Goal: Use online tool/utility: Utilize a website feature to perform a specific function

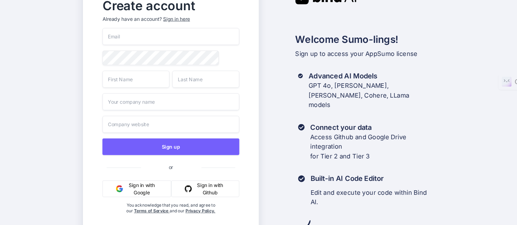
click at [154, 190] on button "Sign in with Google" at bounding box center [136, 189] width 69 height 17
click at [137, 191] on button "Sign in with Google" at bounding box center [136, 189] width 69 height 17
click at [136, 38] on input "email" at bounding box center [170, 36] width 137 height 17
type input "4roni"
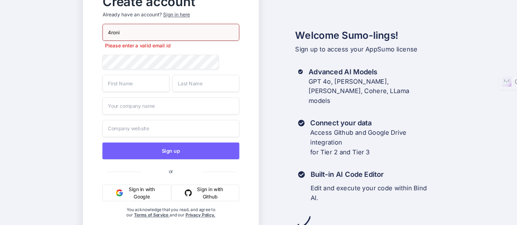
click at [128, 199] on button "Sign in with Google" at bounding box center [136, 193] width 69 height 17
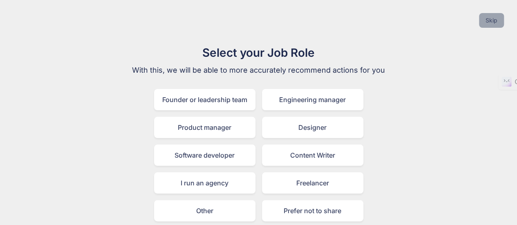
click at [492, 24] on button "Skip" at bounding box center [491, 20] width 25 height 15
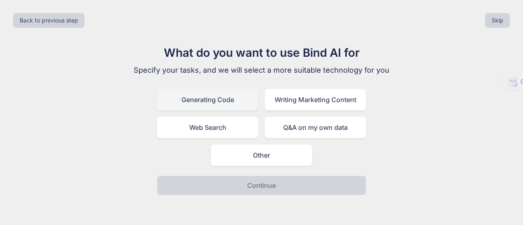
click at [244, 104] on div "Generating Code" at bounding box center [207, 99] width 101 height 21
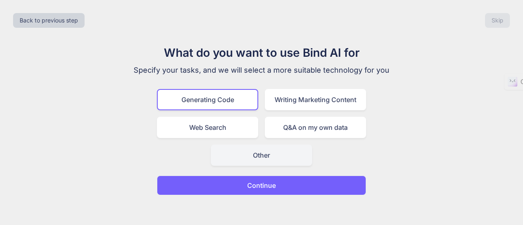
click at [259, 152] on div "Other" at bounding box center [261, 155] width 101 height 21
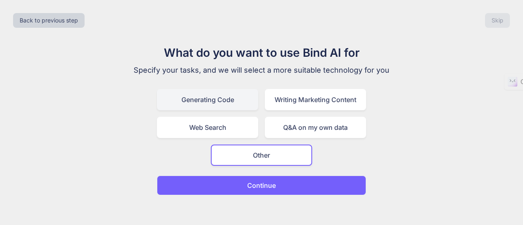
click at [220, 103] on div "Generating Code" at bounding box center [207, 99] width 101 height 21
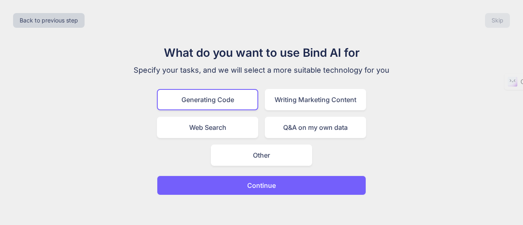
click at [438, 80] on div "What do you want to use Bind AI for Specify your tasks, and we will select a mo…" at bounding box center [262, 119] width 510 height 151
click at [314, 183] on button "Continue" at bounding box center [261, 186] width 209 height 20
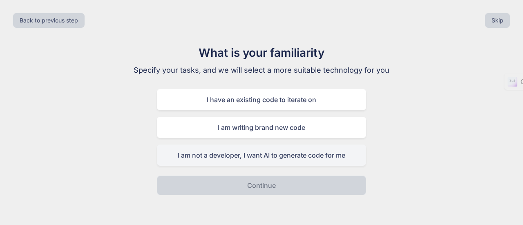
click at [299, 155] on div "I am not a developer, I want AI to generate code for me" at bounding box center [261, 155] width 209 height 21
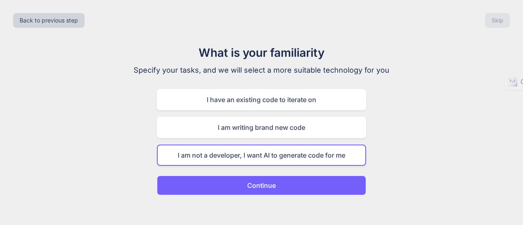
click at [294, 190] on button "Continue" at bounding box center [261, 186] width 209 height 20
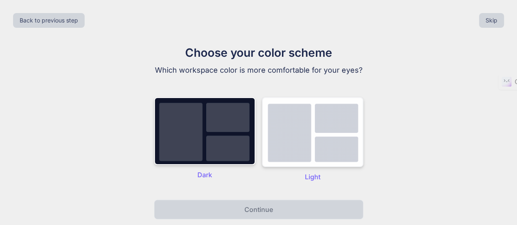
click at [331, 142] on img at bounding box center [312, 132] width 101 height 70
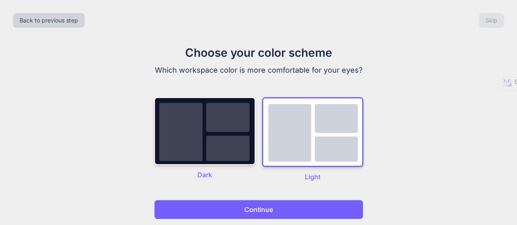
click at [264, 207] on p "Continue" at bounding box center [258, 210] width 29 height 10
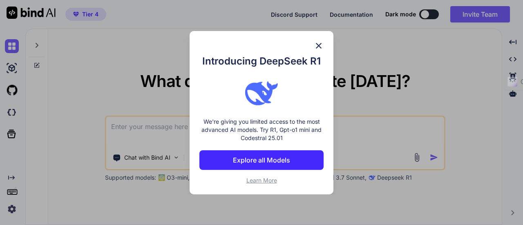
click at [321, 46] on img at bounding box center [319, 46] width 10 height 10
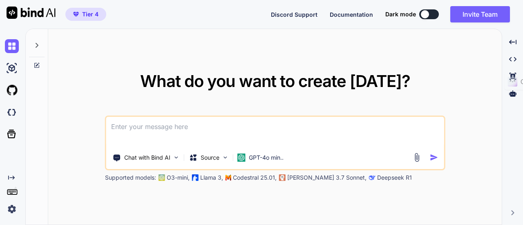
click at [247, 128] on textarea at bounding box center [275, 132] width 338 height 30
paste textarea "Lore: Ipsum d sit ametconsect (adipiscin) elit seddoeiu te i Utlabor etdol magn…"
type textarea "x"
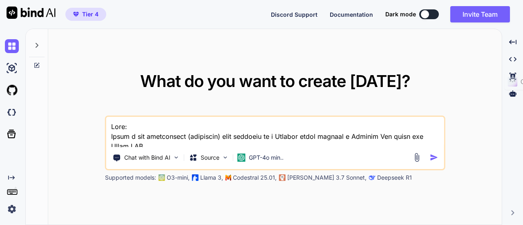
scroll to position [805, 0]
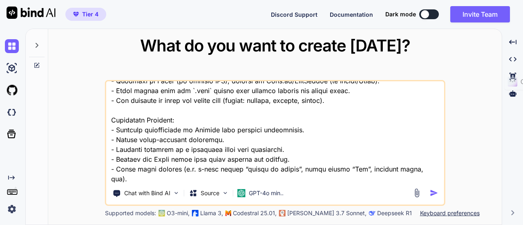
type textarea "Lore: Ipsum d sit ametconsect (adipiscin) elit seddoeiu te i Utlabor etdol magn…"
click at [434, 196] on img "button" at bounding box center [434, 193] width 9 height 9
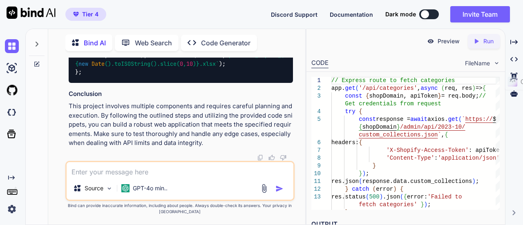
scroll to position [1771, 0]
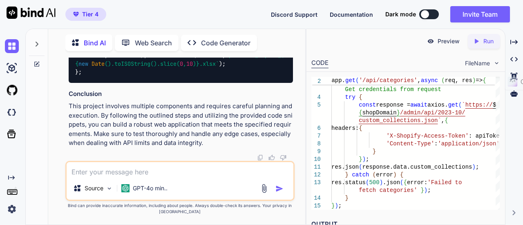
click at [482, 40] on icon "Created with Pixso." at bounding box center [478, 41] width 11 height 7
click at [446, 42] on p "Preview" at bounding box center [449, 41] width 22 height 8
click at [500, 191] on div at bounding box center [498, 150] width 4 height 120
click at [126, 175] on textarea at bounding box center [180, 169] width 227 height 15
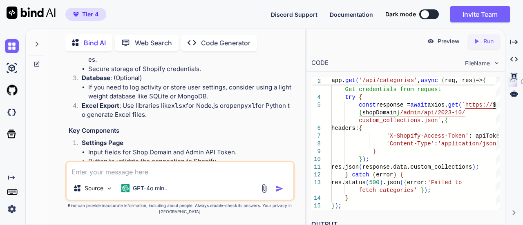
scroll to position [749, 0]
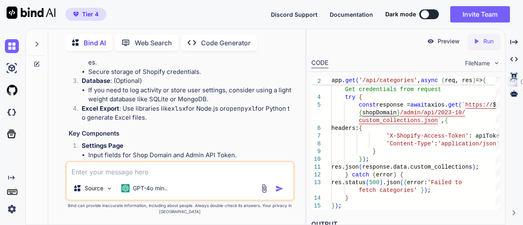
click at [492, 43] on p "Run" at bounding box center [489, 41] width 10 height 8
click at [361, 212] on div "2 3 4 5 6 7 8 9 10 11 12 13 14 15 app. get ( '/api/categories' , async ( req, r…" at bounding box center [406, 143] width 198 height 143
click at [220, 35] on div "Created with Pixso. Code Generator" at bounding box center [219, 43] width 76 height 16
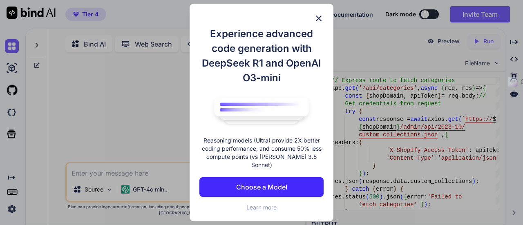
click at [321, 20] on img at bounding box center [319, 18] width 10 height 10
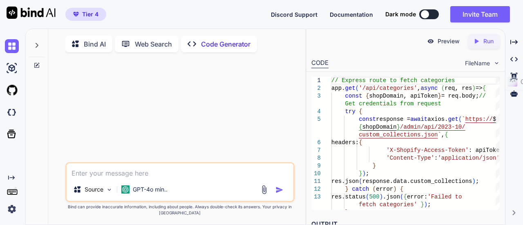
click at [87, 42] on p "Bind AI" at bounding box center [95, 44] width 22 height 10
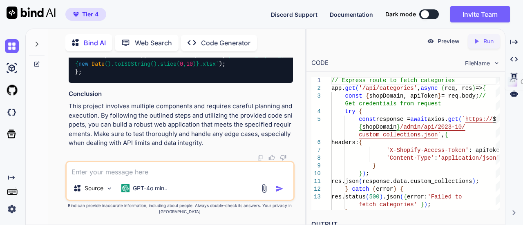
scroll to position [1771, 0]
click at [114, 174] on textarea at bounding box center [180, 169] width 227 height 15
type textarea "x"
type textarea "נ"
type textarea "x"
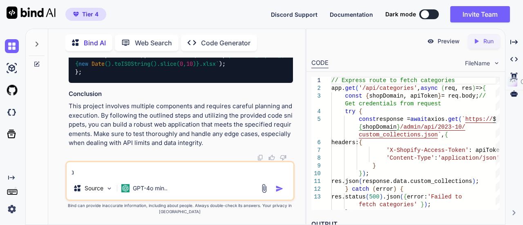
type textarea "נו"
type textarea "x"
type textarea "נון"
type textarea "x"
type textarea "נוןך"
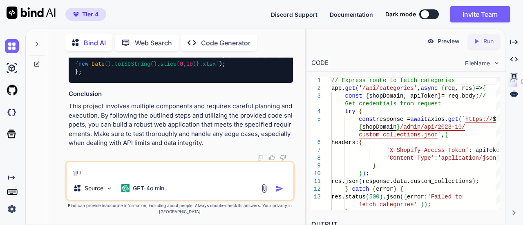
type textarea "x"
type textarea "נוןךג"
type textarea "x"
type textarea "נוןךג"
type textarea "x"
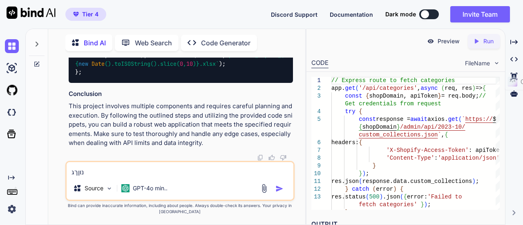
type textarea "נוןךג א"
type textarea "x"
type textarea "נוןךג אי"
type textarea "x"
type textarea "נוןךג איק"
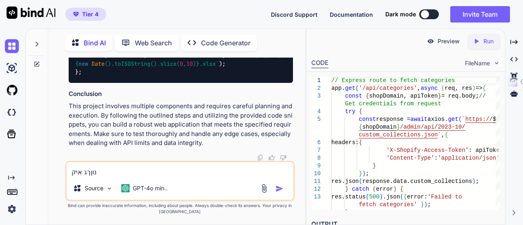
type textarea "x"
type textarea "נוןךג איק"
type textarea "x"
type textarea "נוןךג איק"
type textarea "x"
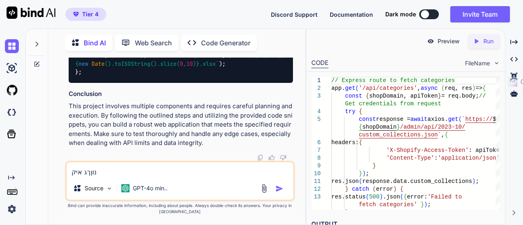
type textarea "נוןךג אי"
type textarea "x"
type textarea "נוןךג א"
type textarea "x"
type textarea "נוןךג"
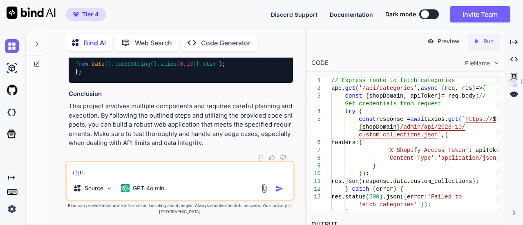
type textarea "x"
type textarea "נוןךג"
type textarea "x"
type textarea "נוןך"
type textarea "x"
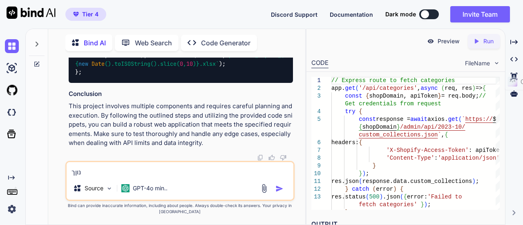
type textarea "נון"
type textarea "x"
type textarea "נו"
type textarea "x"
type textarea "נ"
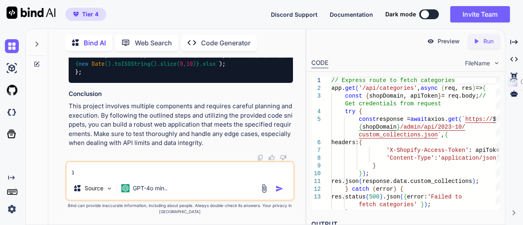
type textarea "x"
type textarea "b"
type textarea "x"
type textarea "bu"
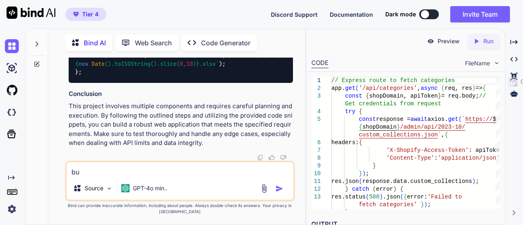
type textarea "x"
type textarea "[PERSON_NAME]"
type textarea "x"
type textarea "buil"
type textarea "x"
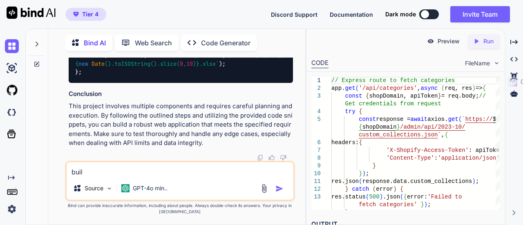
type textarea "build"
type textarea "x"
type textarea "build"
type textarea "x"
type textarea "build th"
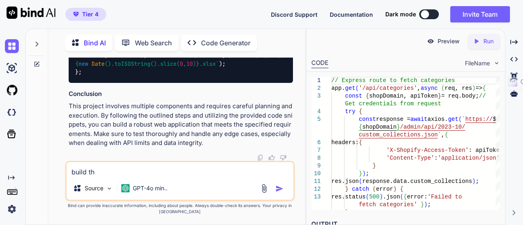
type textarea "x"
type textarea "build the"
type textarea "x"
type textarea "build the"
type textarea "x"
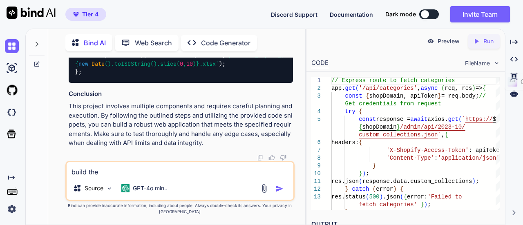
type textarea "build the a"
type textarea "x"
type textarea "build the ap"
type textarea "x"
type textarea "build the app"
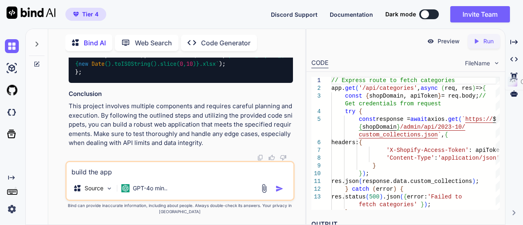
type textarea "x"
type textarea "build the appl"
type textarea "x"
type textarea "build the appli"
type textarea "x"
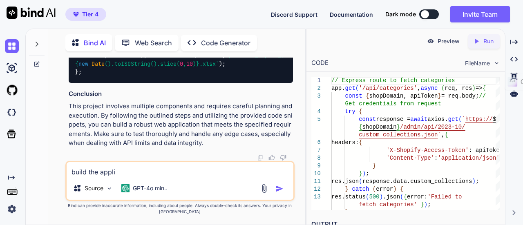
type textarea "build the applic"
type textarea "x"
type textarea "build the applica"
type textarea "x"
type textarea "build the applicat"
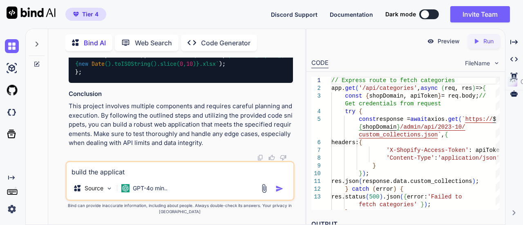
type textarea "x"
type textarea "build the applicati"
type textarea "x"
type textarea "build the applicatio"
type textarea "x"
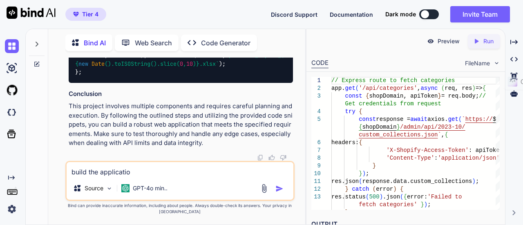
type textarea "build the application"
type textarea "x"
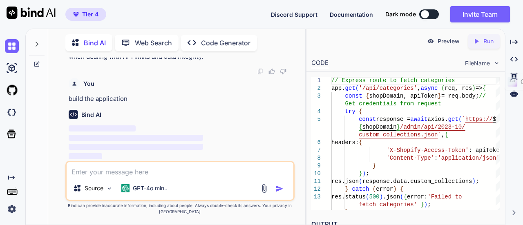
scroll to position [1857, 0]
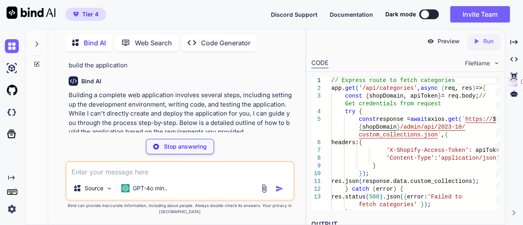
type textarea "x"
type textarea "mkdir shopify-dashboard cd shopify-dashboard"
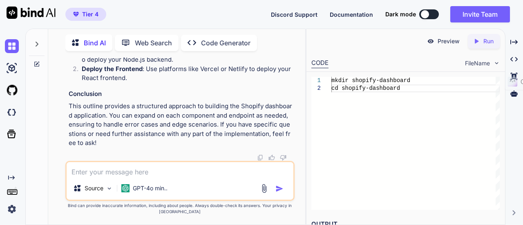
scroll to position [3687, 0]
click at [434, 38] on img at bounding box center [430, 41] width 7 height 7
click at [450, 42] on p "Preview" at bounding box center [449, 41] width 22 height 8
click at [487, 41] on p "Run" at bounding box center [489, 41] width 10 height 8
type textarea "x"
